Goal: Information Seeking & Learning: Learn about a topic

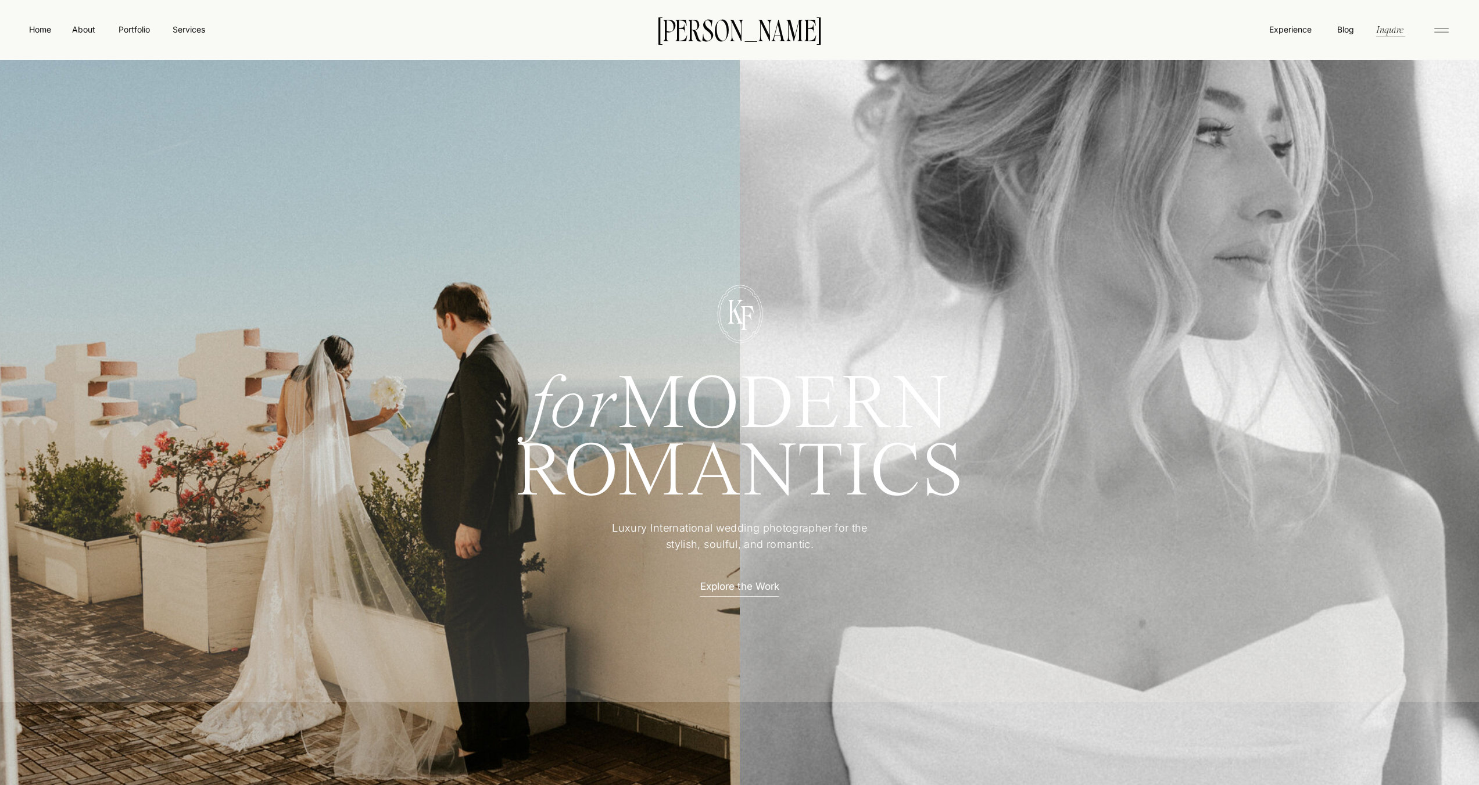
click at [1068, 272] on div at bounding box center [739, 467] width 1491 height 470
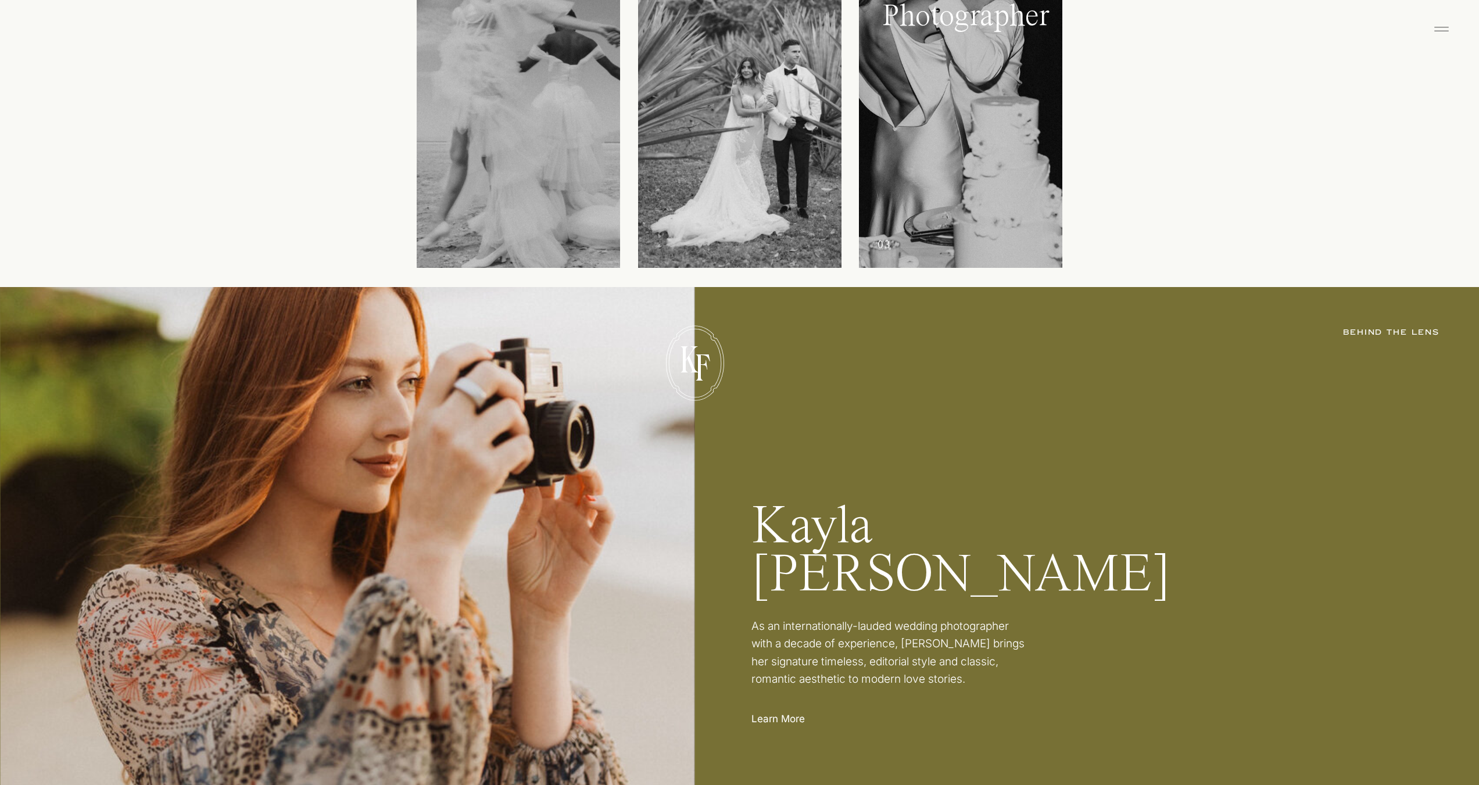
scroll to position [2035, 0]
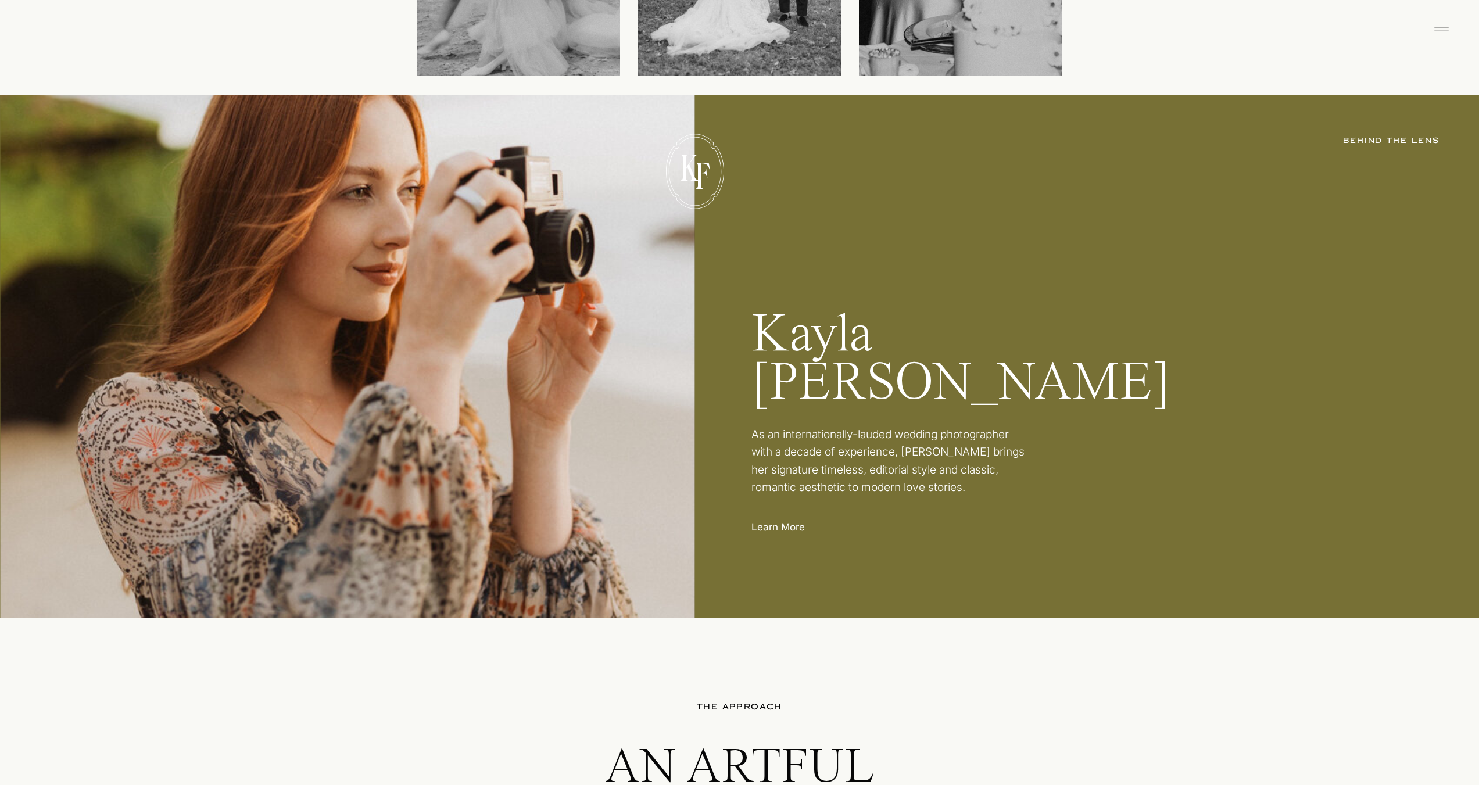
click at [774, 532] on p "Learn More" at bounding box center [781, 526] width 59 height 12
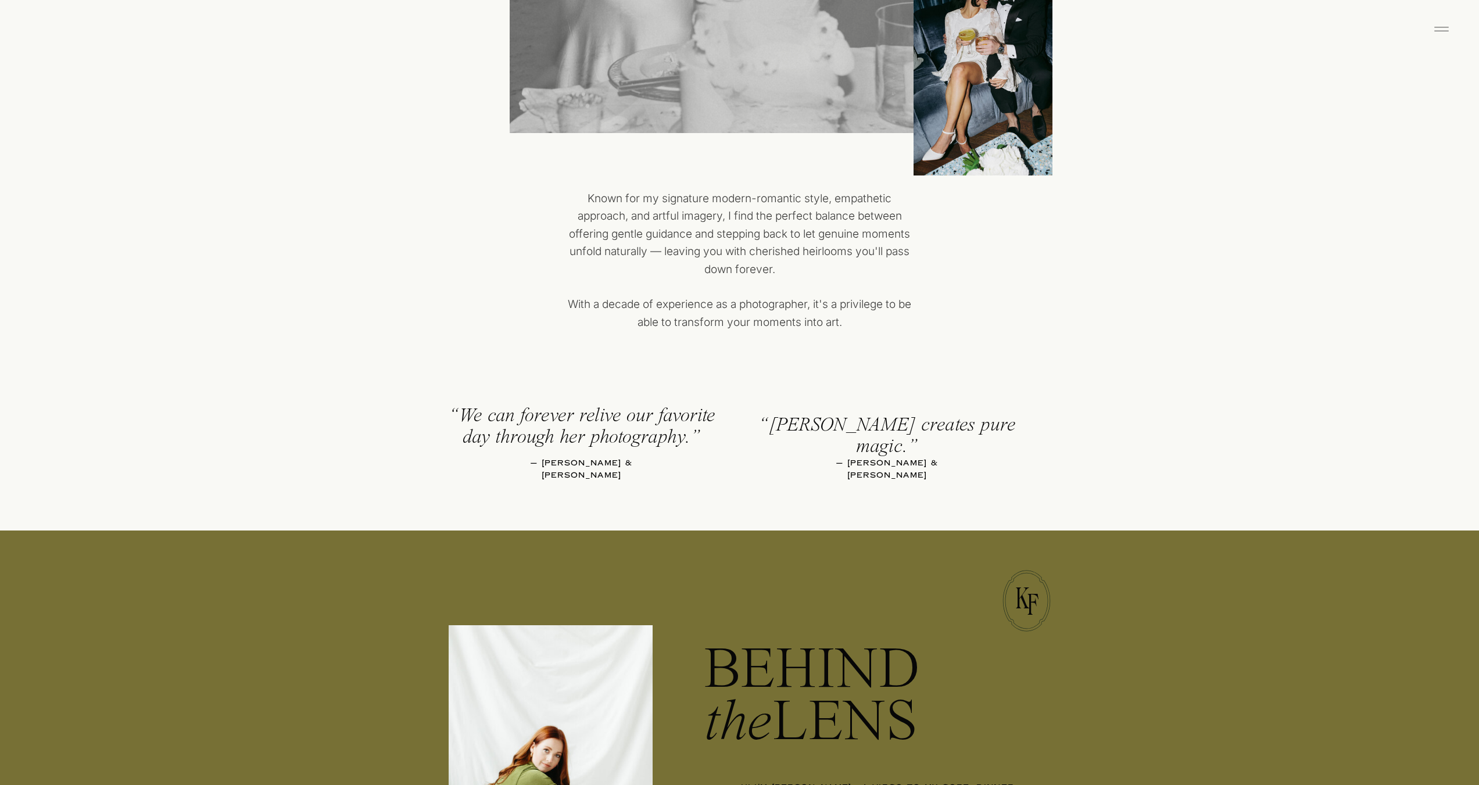
scroll to position [756, 0]
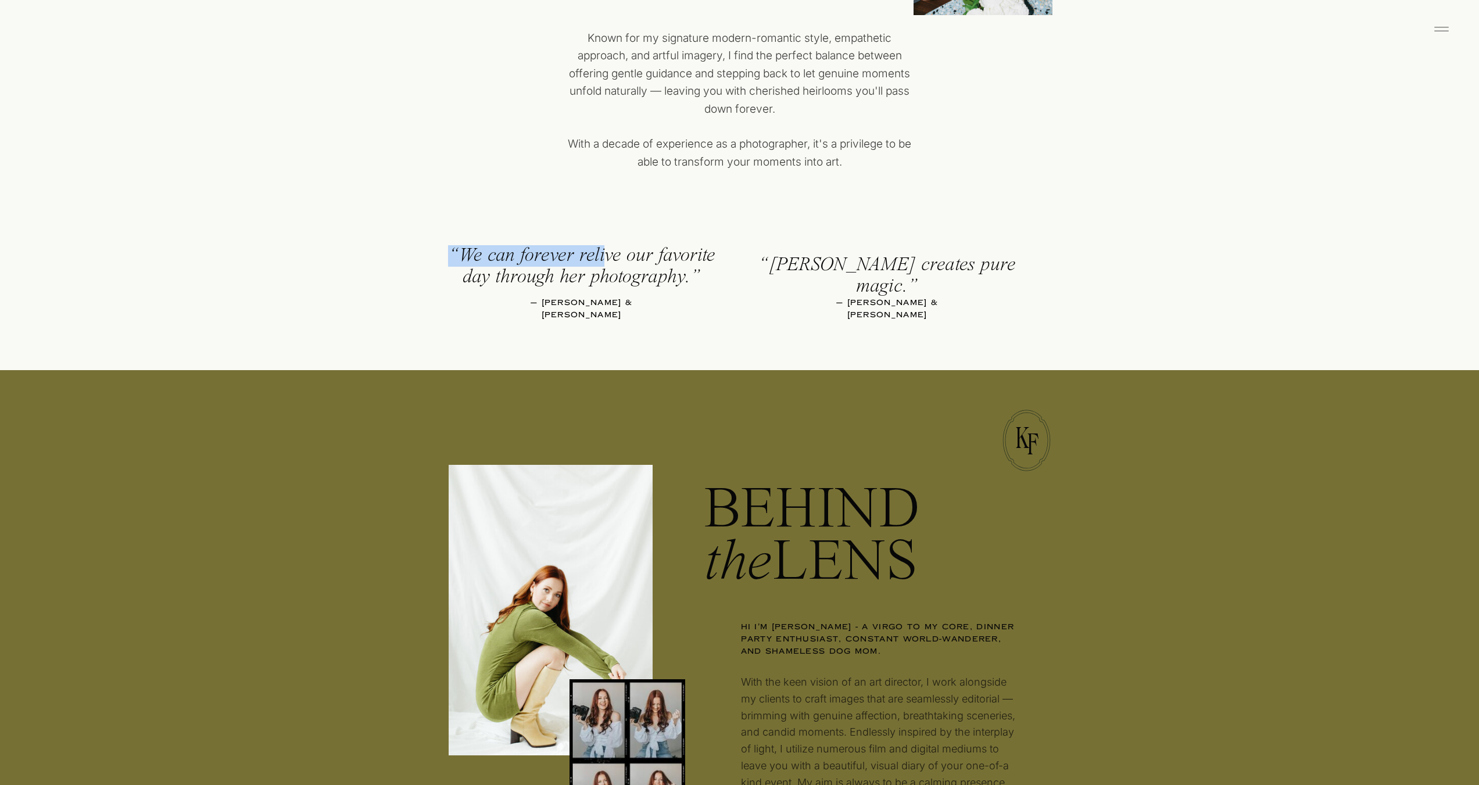
drag, startPoint x: 1152, startPoint y: 302, endPoint x: 848, endPoint y: 254, distance: 307.7
click at [1017, 256] on p "“Kayla creates pure magic.”" at bounding box center [888, 269] width 266 height 29
drag, startPoint x: 960, startPoint y: 271, endPoint x: 667, endPoint y: 247, distance: 293.9
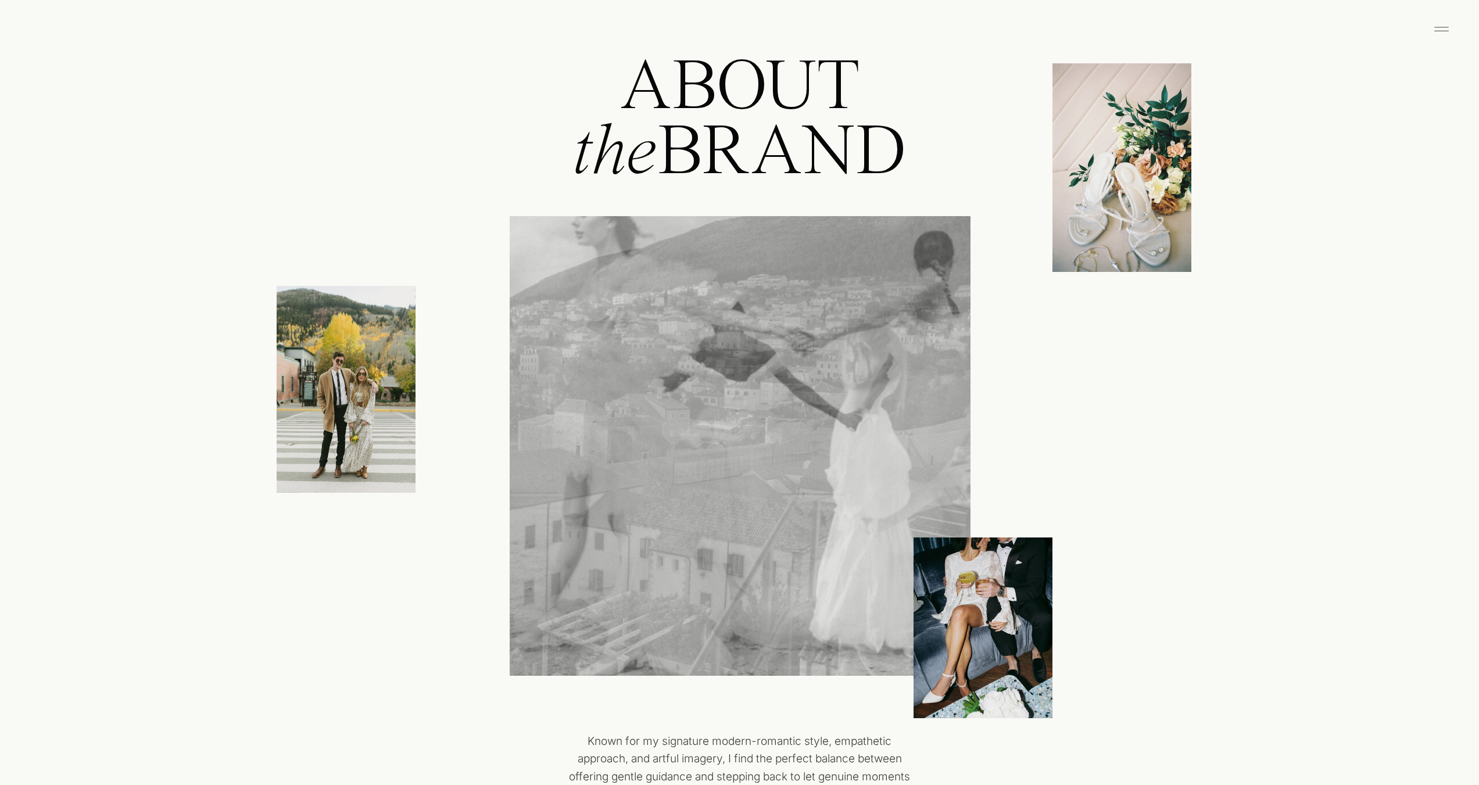
scroll to position [0, 0]
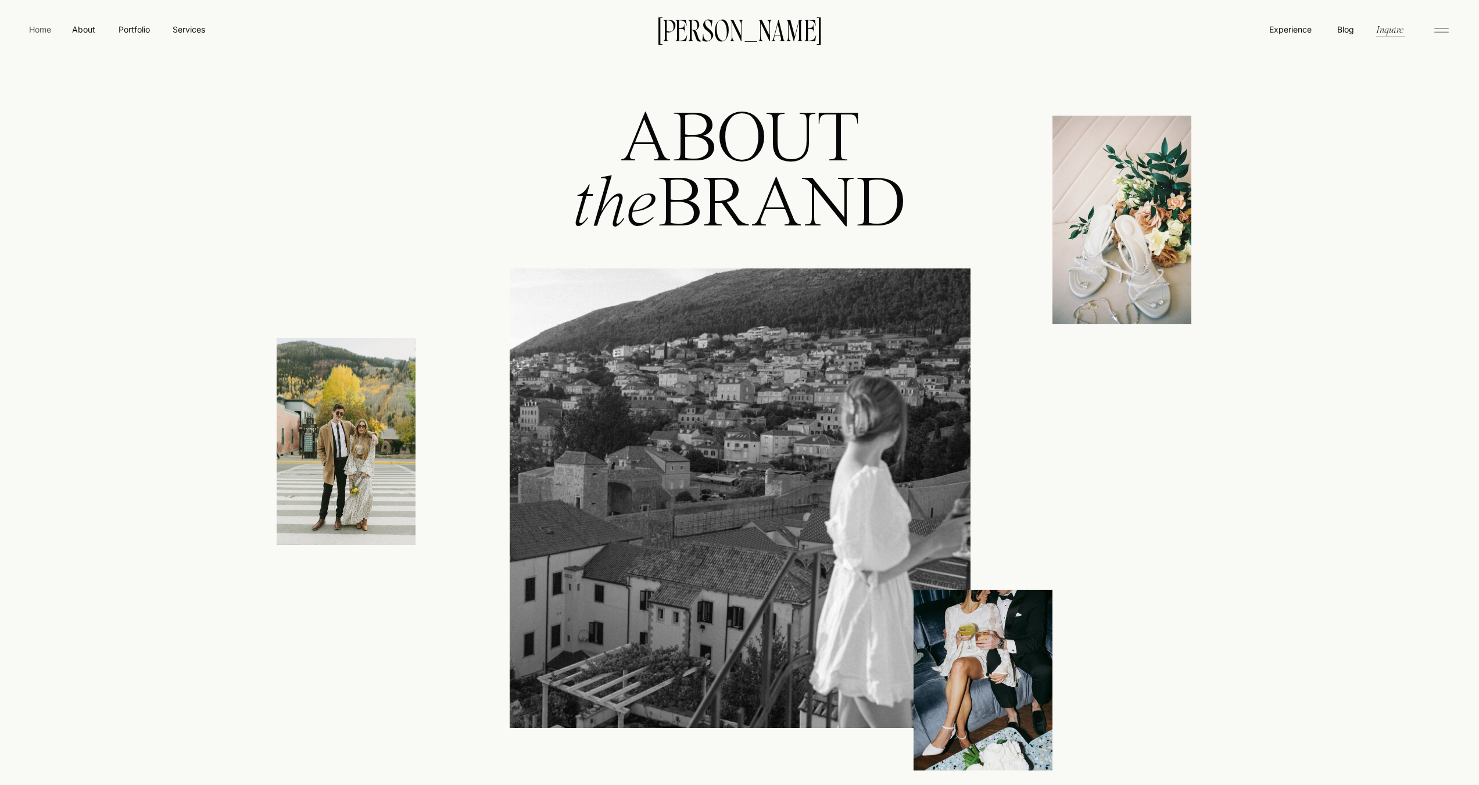
click at [30, 29] on nav "Home" at bounding box center [40, 29] width 27 height 12
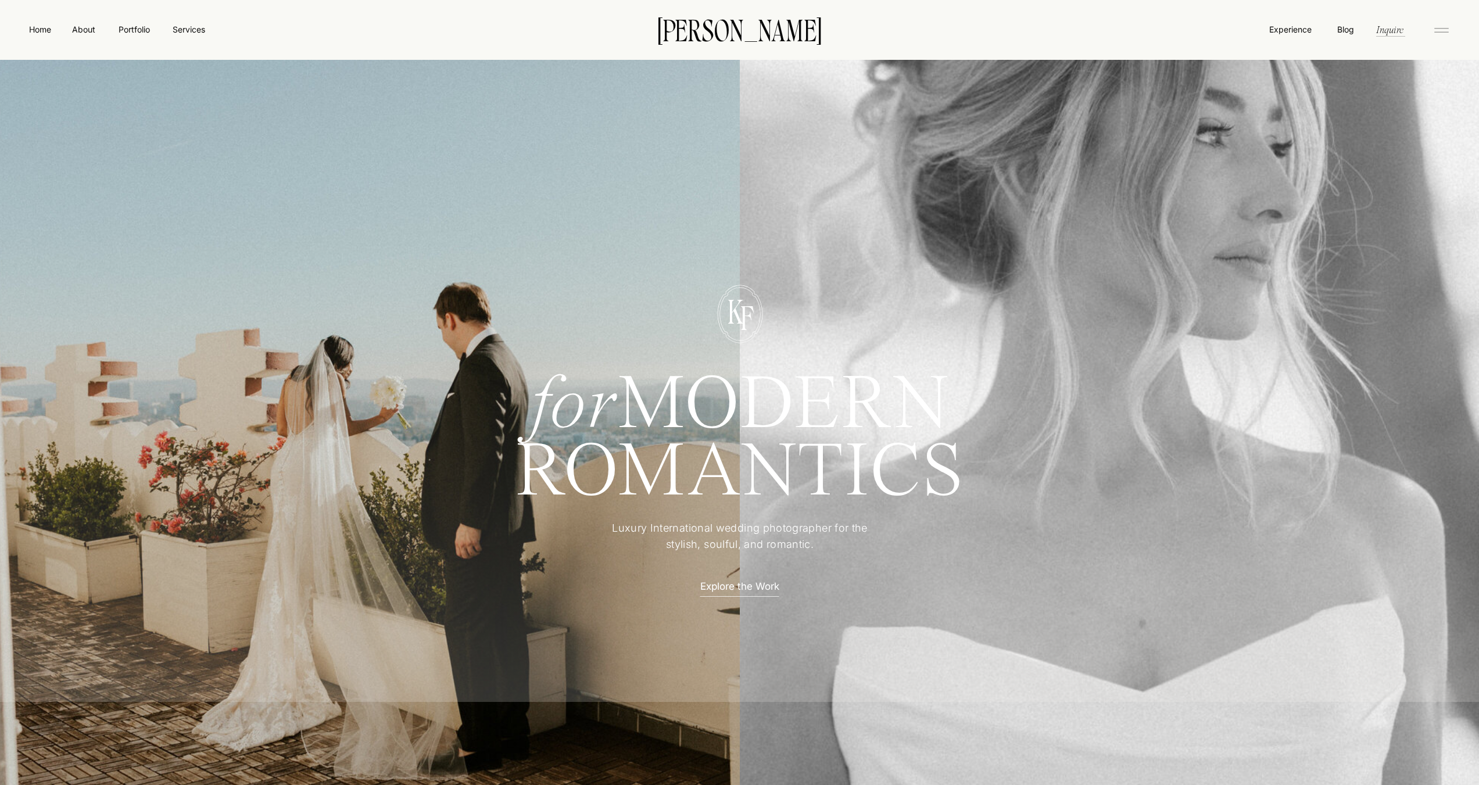
click at [1434, 32] on icon at bounding box center [1441, 30] width 23 height 19
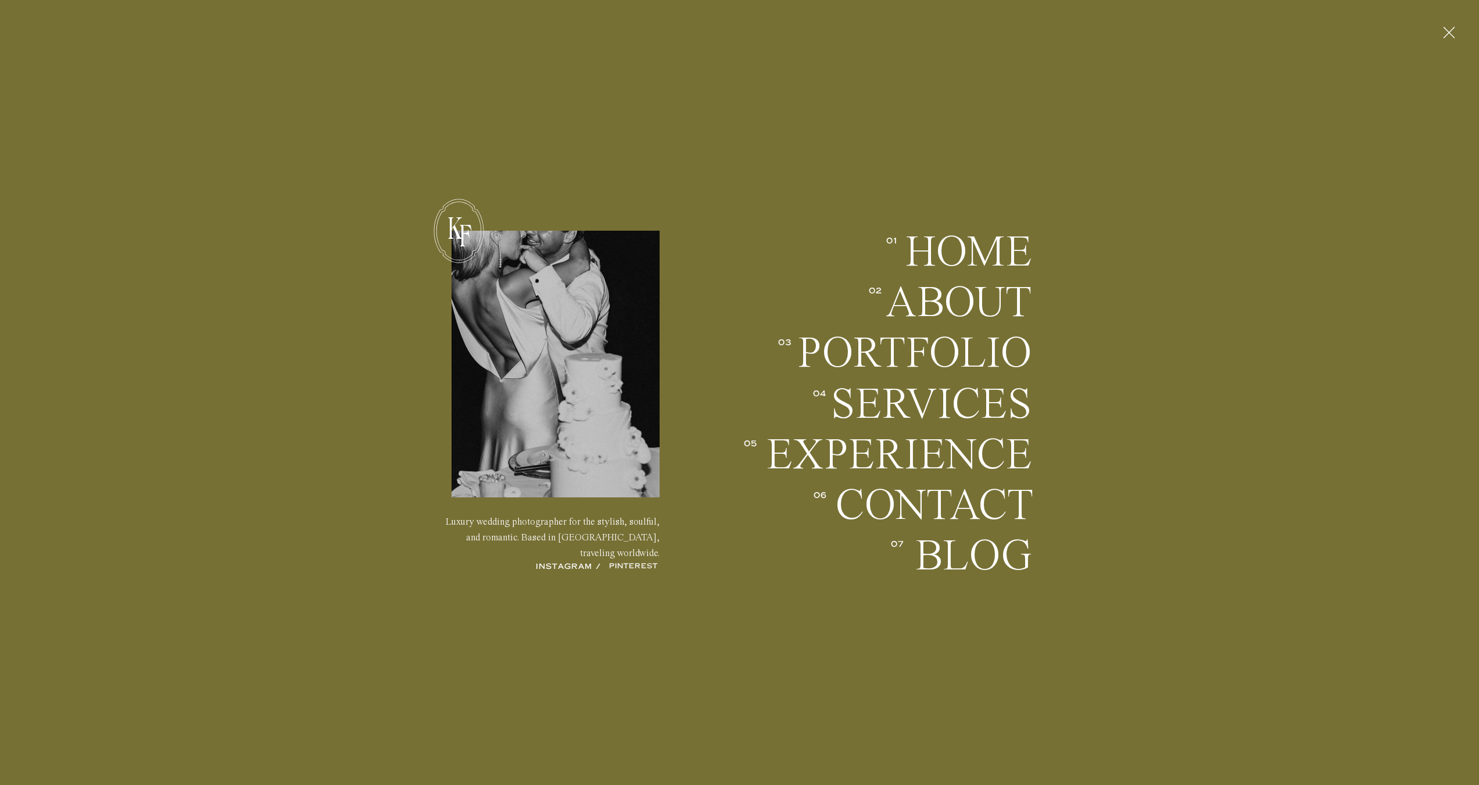
drag, startPoint x: 667, startPoint y: 544, endPoint x: 420, endPoint y: 534, distance: 247.2
click at [420, 534] on div "for MODERN ROMANTICS Luxury International wedding photographer for the stylish,…" at bounding box center [740, 452] width 698 height 499
click at [1455, 34] on icon at bounding box center [1449, 32] width 20 height 30
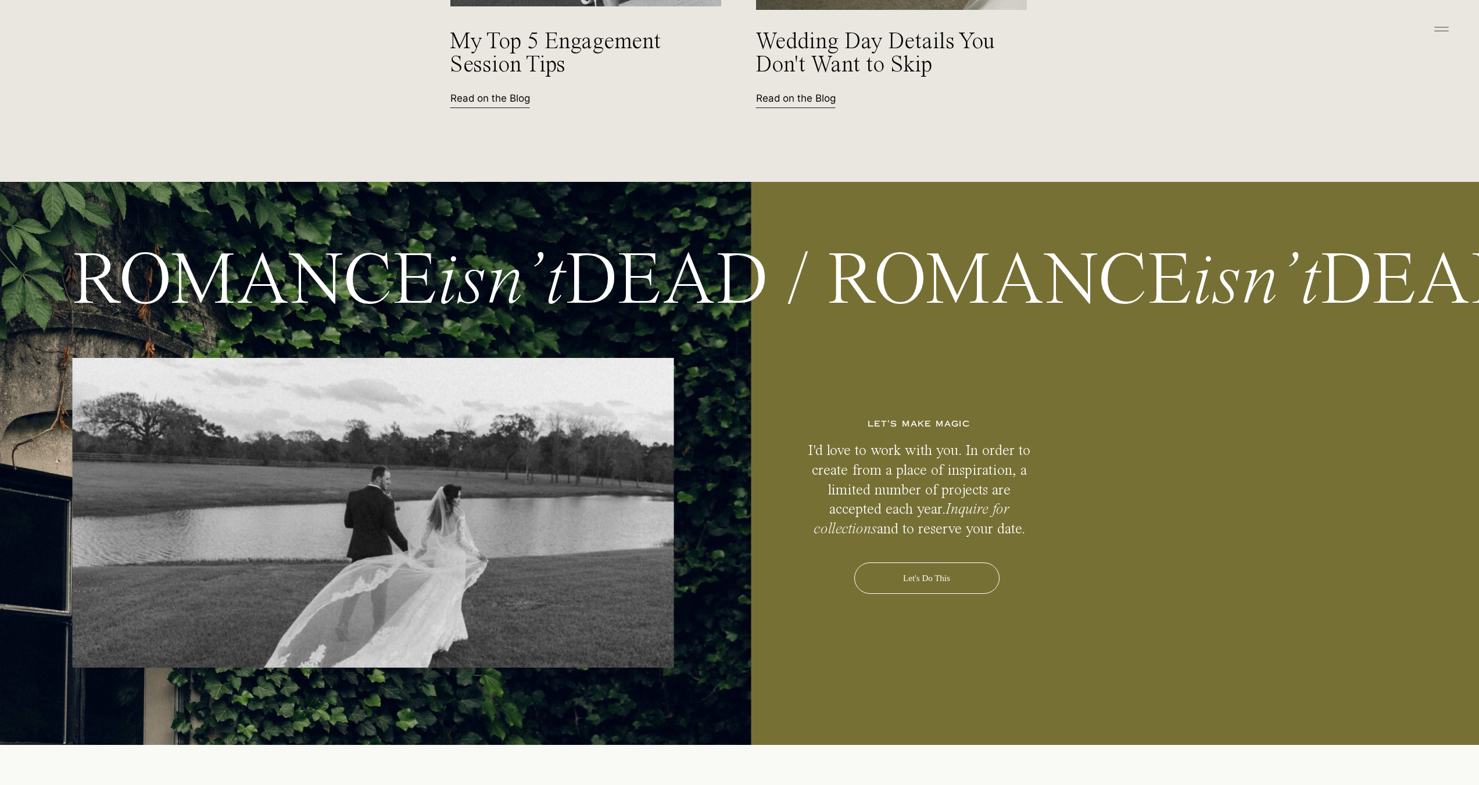
scroll to position [5697, 0]
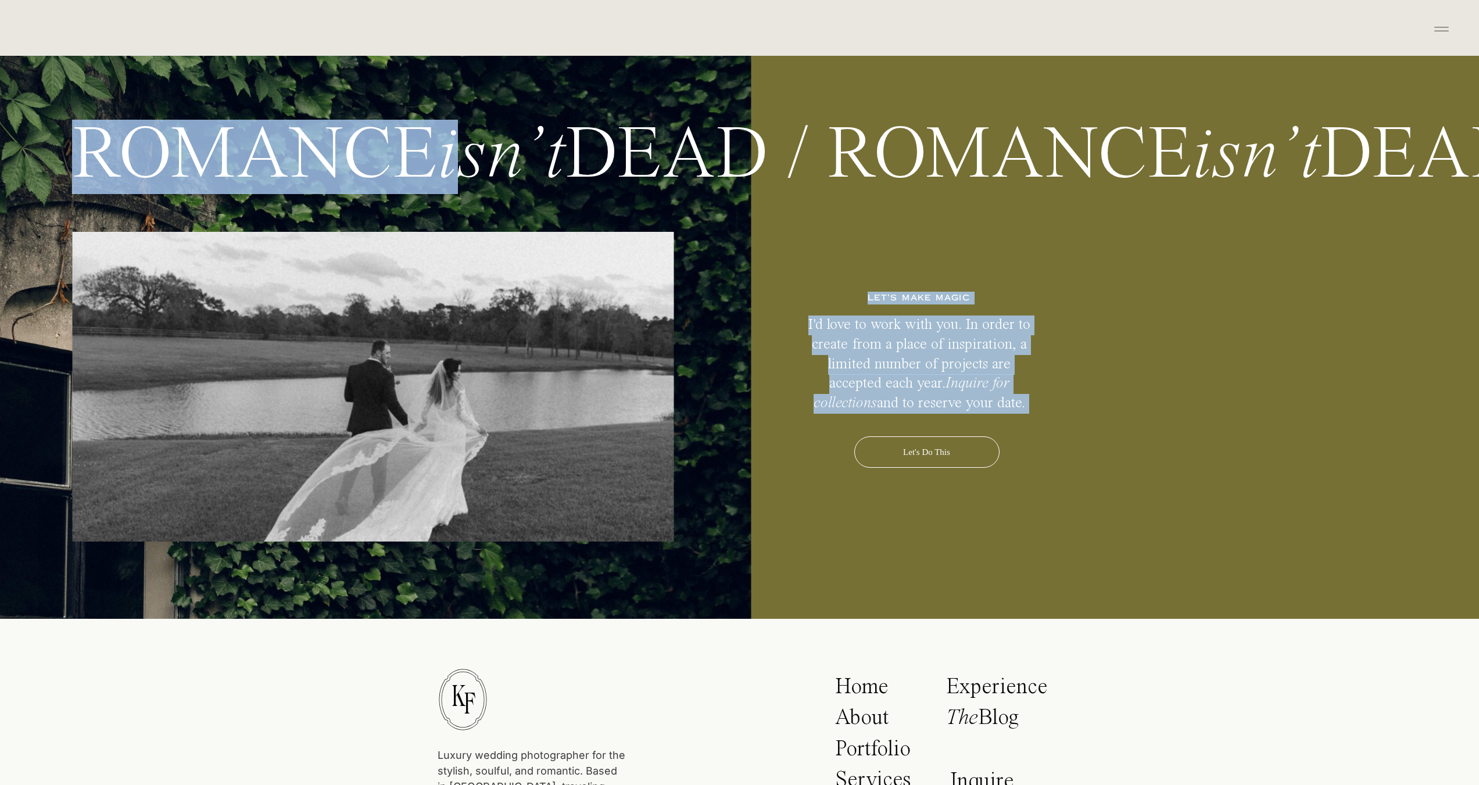
drag, startPoint x: 367, startPoint y: 182, endPoint x: 1078, endPoint y: 203, distance: 711.8
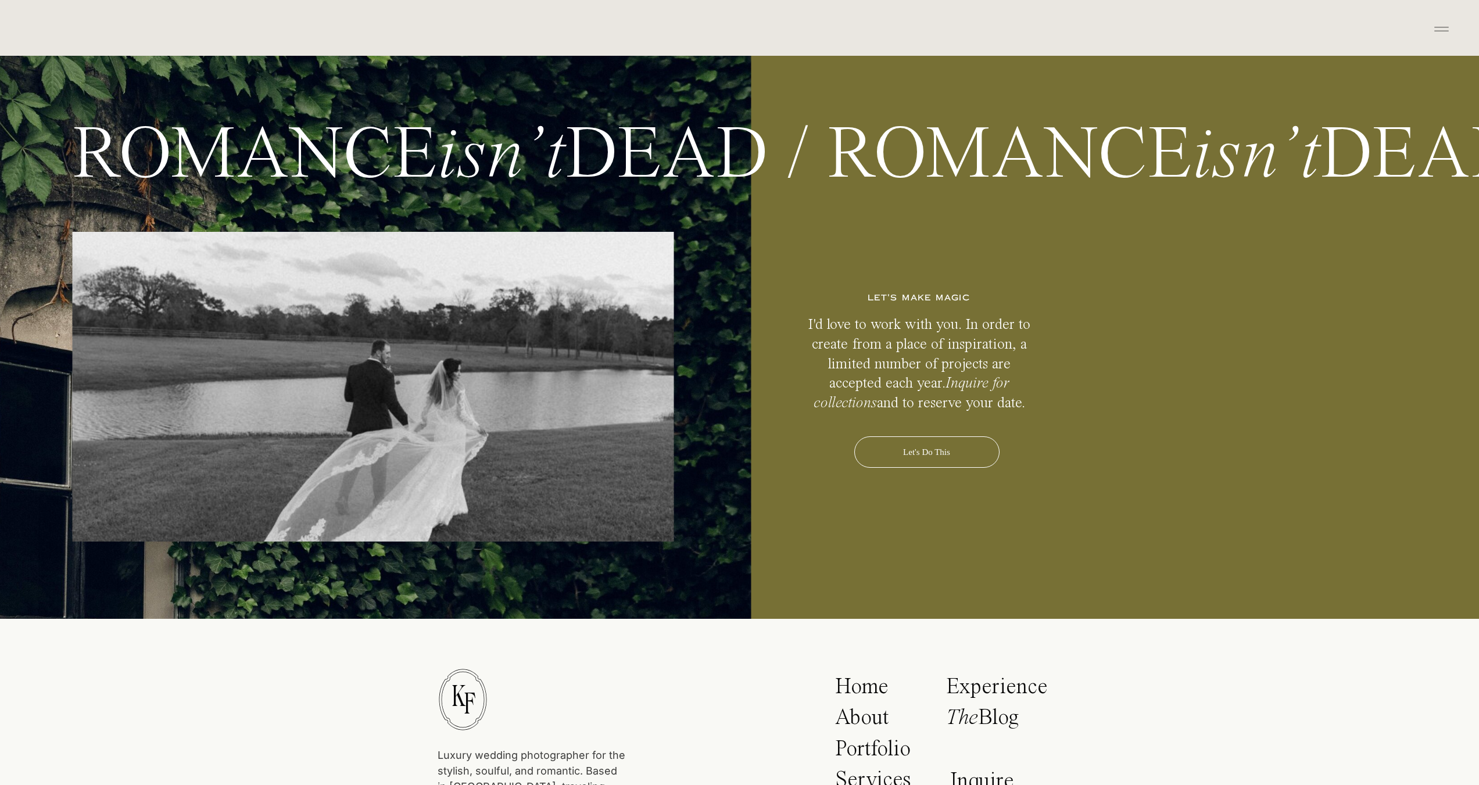
click at [862, 156] on p "ROMANCE isn’t DEAD / ROMANCE isn’t DEAD" at bounding box center [798, 160] width 1808 height 80
click at [867, 130] on p "ROMANCE isn’t DEAD / ROMANCE isn’t DEAD" at bounding box center [798, 160] width 1808 height 80
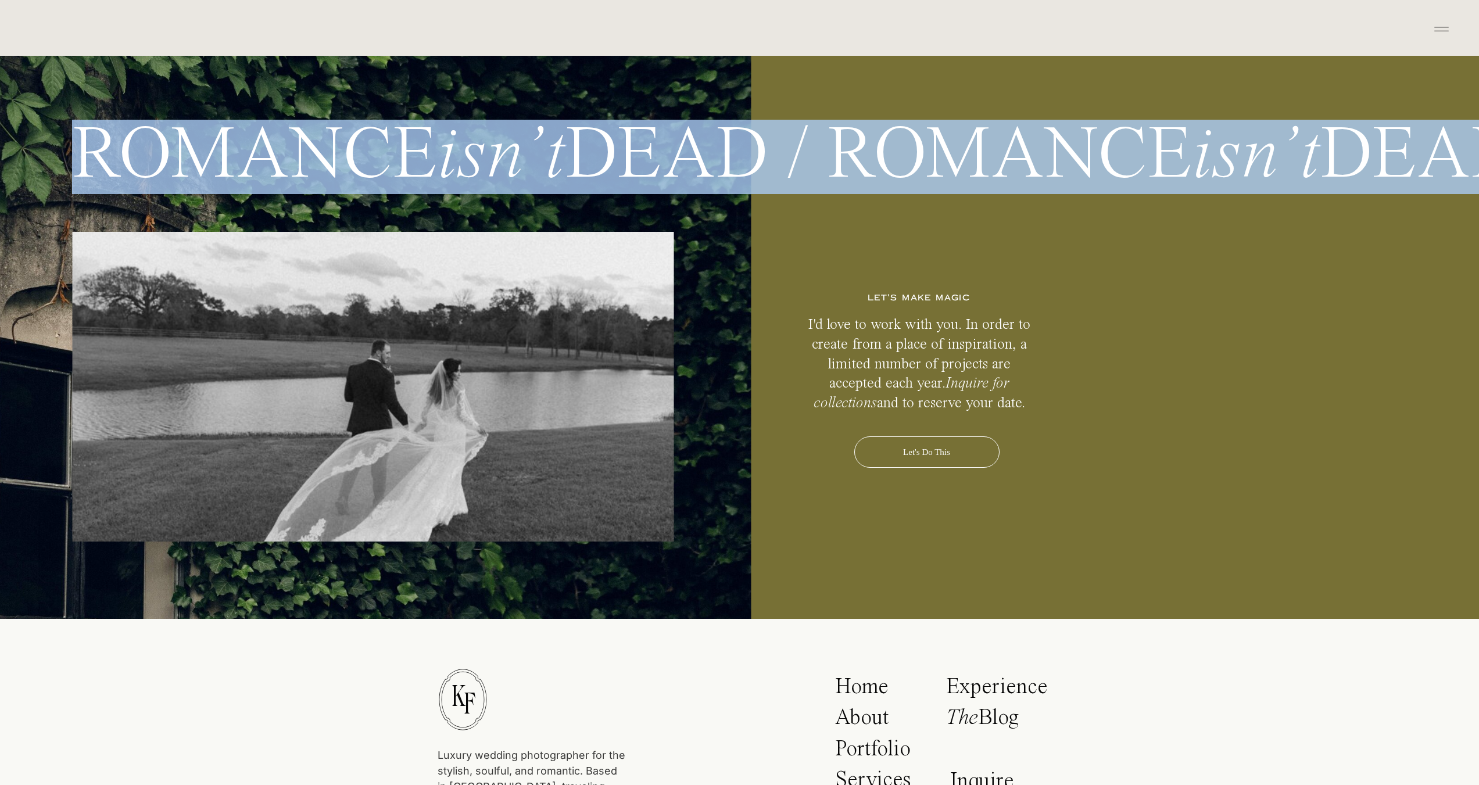
click at [867, 130] on p "ROMANCE isn’t DEAD / ROMANCE isn’t DEAD" at bounding box center [798, 160] width 1808 height 80
click at [346, 167] on p "ROMANCE isn’t DEAD / ROMANCE isn’t DEAD" at bounding box center [798, 160] width 1808 height 80
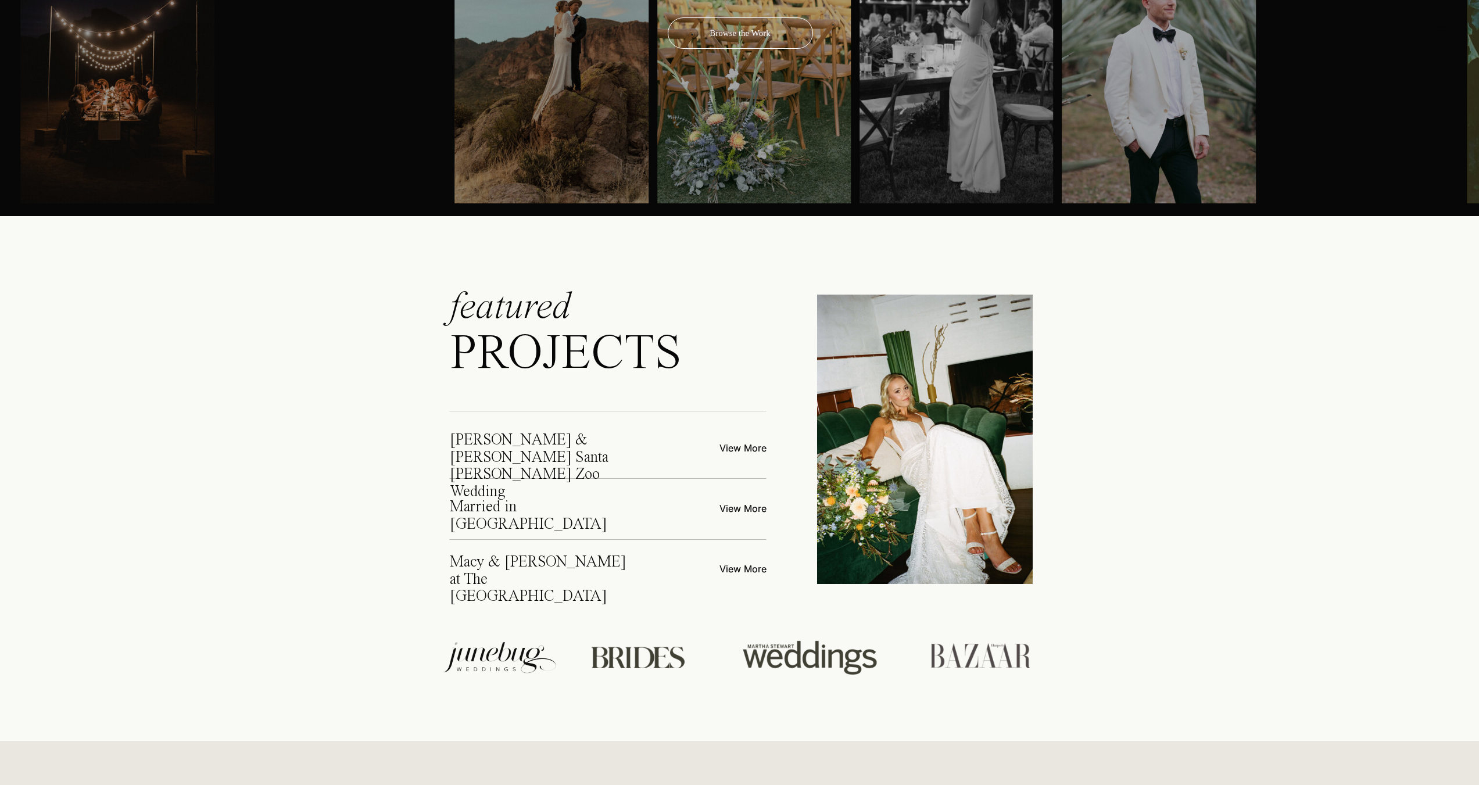
scroll to position [4360, 0]
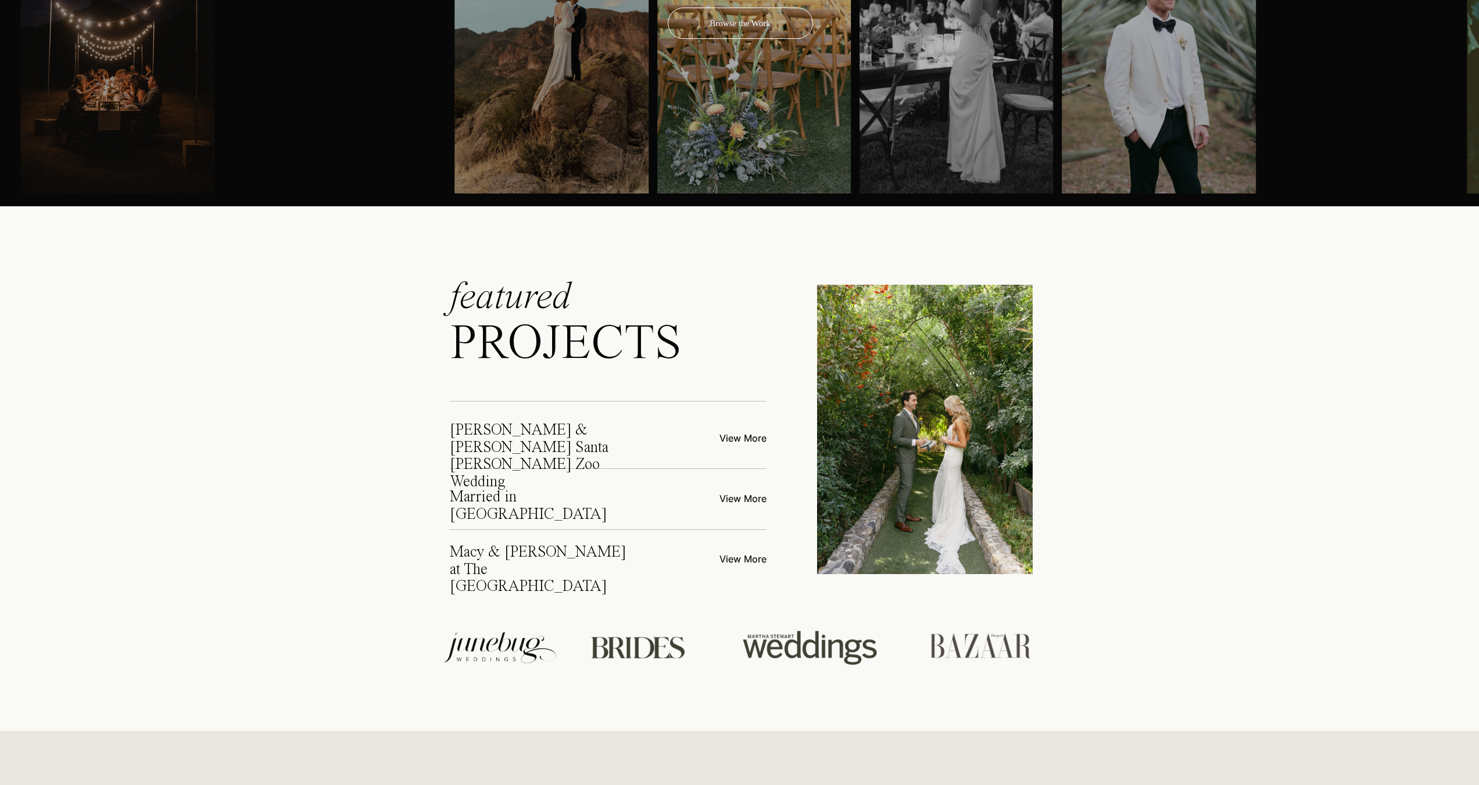
drag, startPoint x: 1466, startPoint y: 558, endPoint x: 1438, endPoint y: 544, distance: 32.0
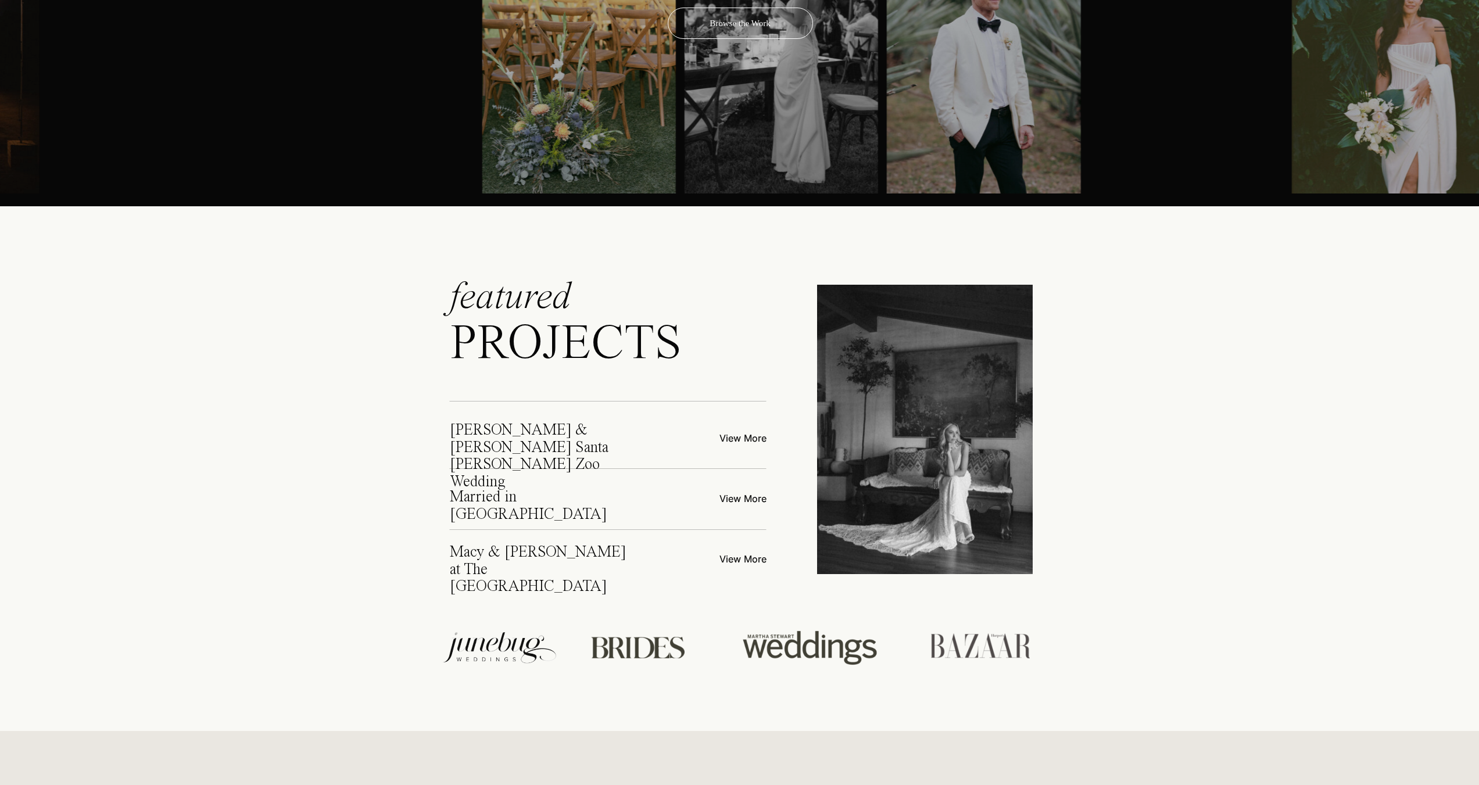
drag, startPoint x: 1170, startPoint y: 538, endPoint x: 229, endPoint y: 522, distance: 940.7
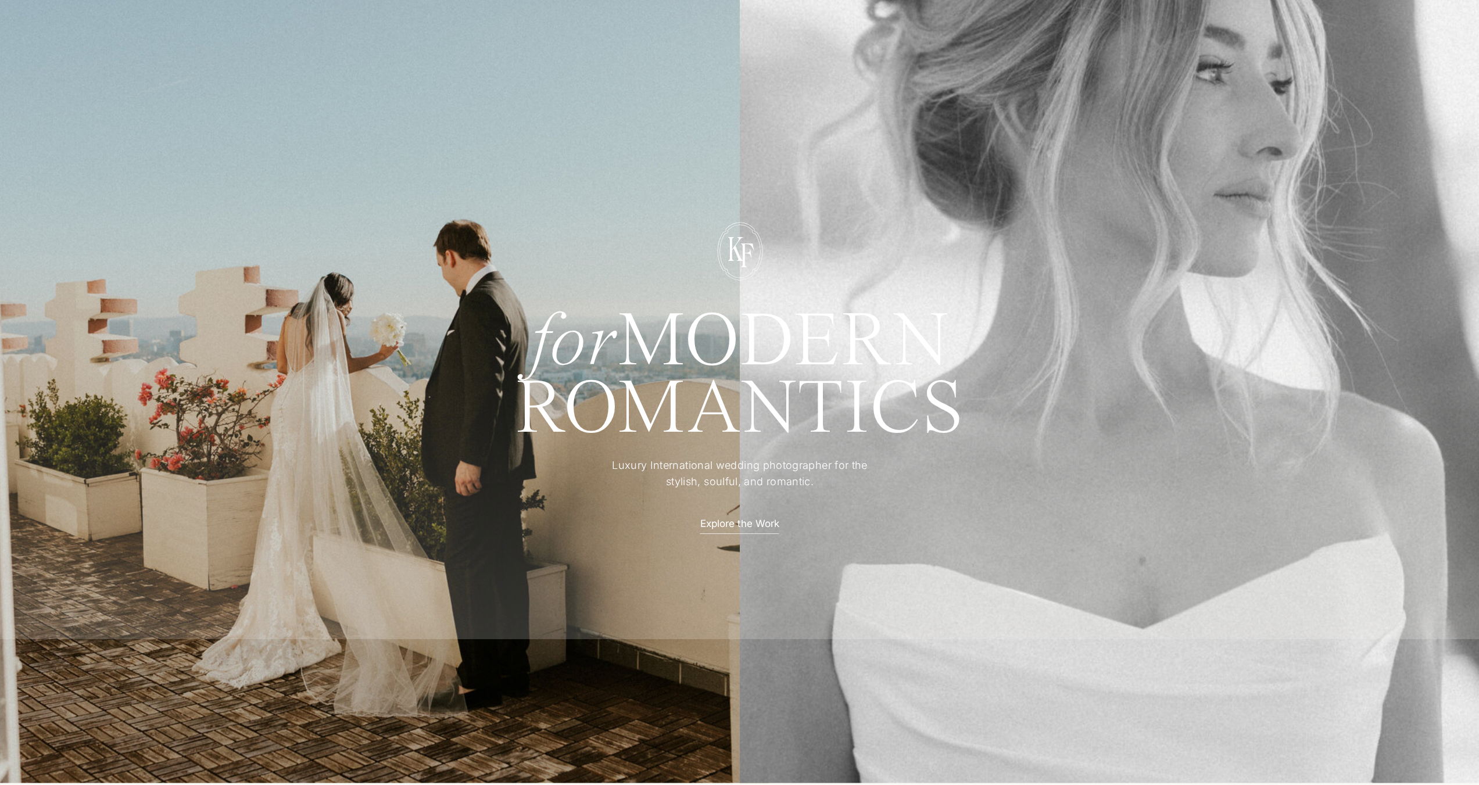
scroll to position [0, 0]
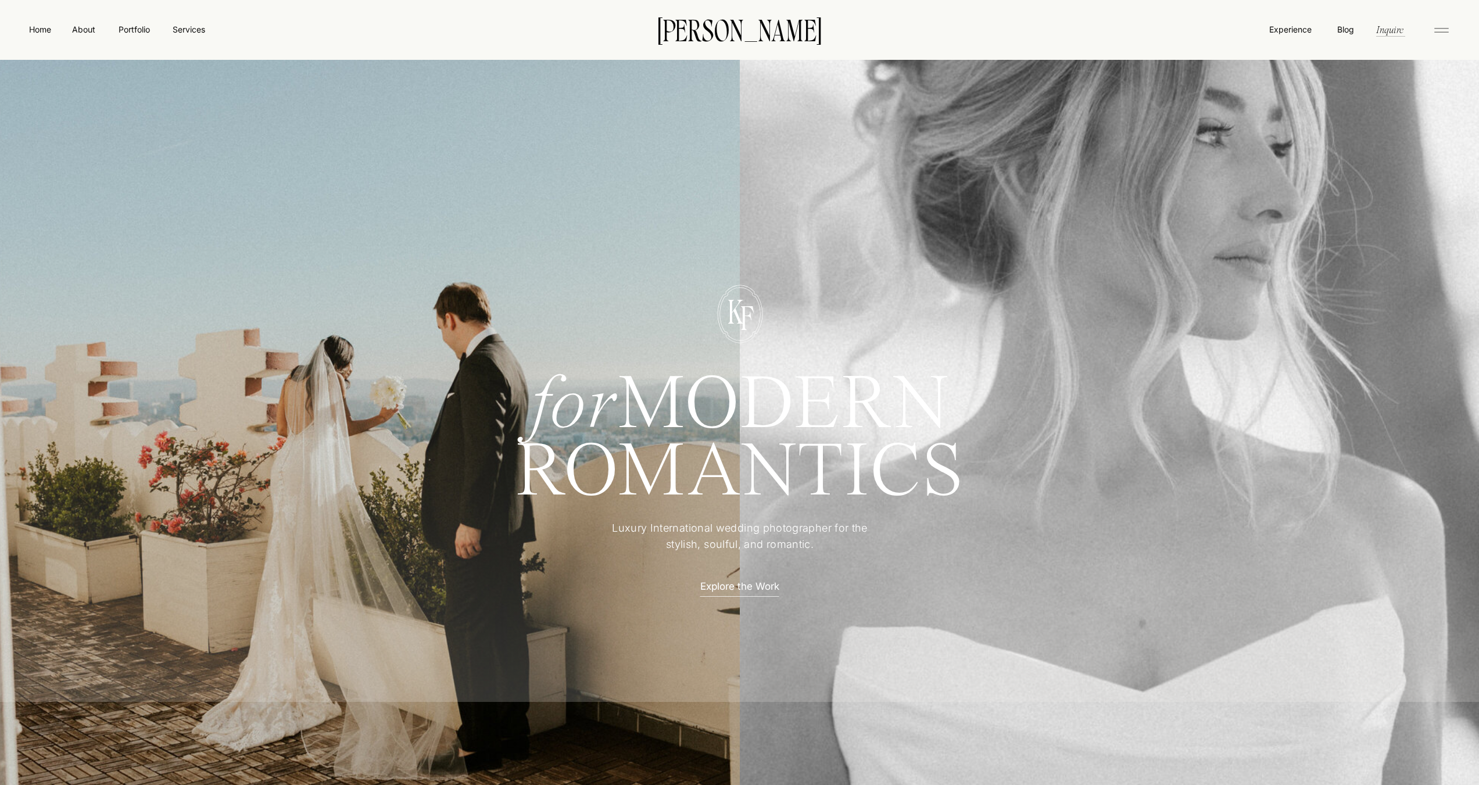
click at [53, 31] on nav "Home" at bounding box center [40, 29] width 27 height 12
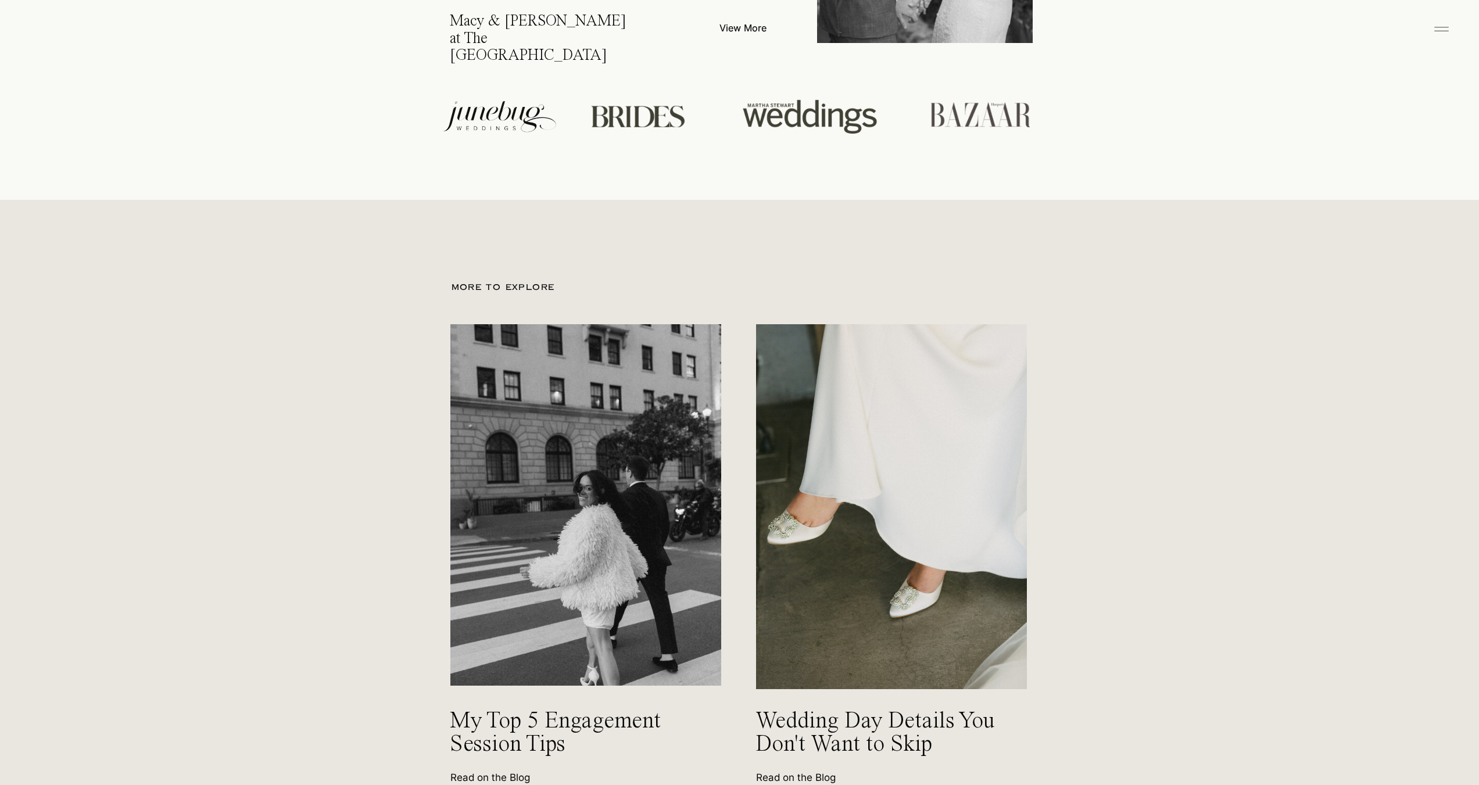
scroll to position [4999, 0]
